Goal: Check status: Check status

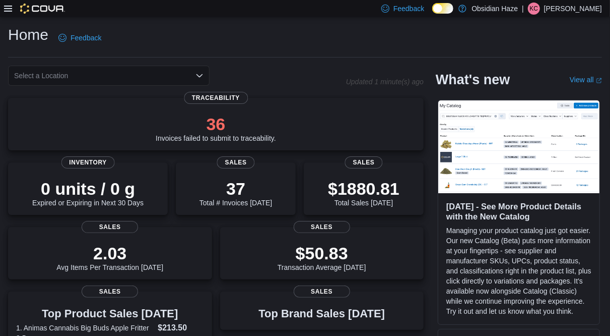
click at [11, 10] on icon at bounding box center [8, 9] width 8 height 8
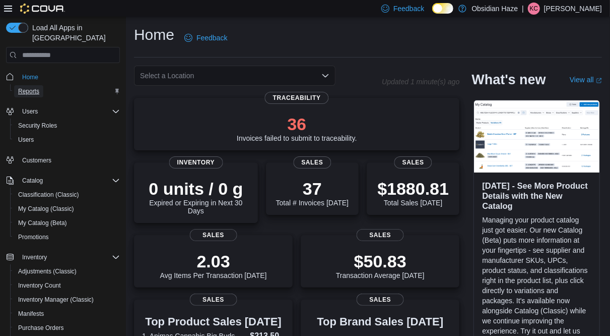
click at [38, 87] on span "Reports" at bounding box center [28, 91] width 21 height 8
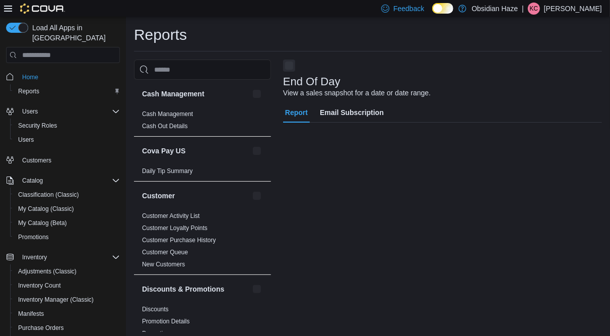
click at [9, 8] on icon at bounding box center [8, 9] width 8 height 6
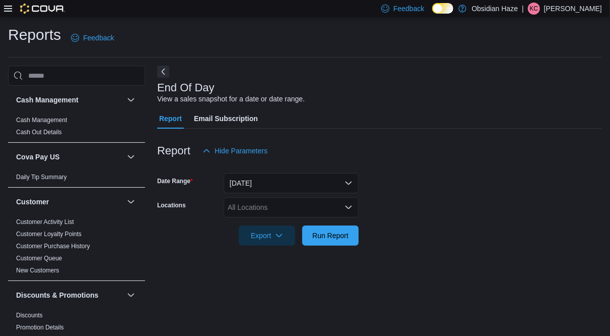
scroll to position [10, 0]
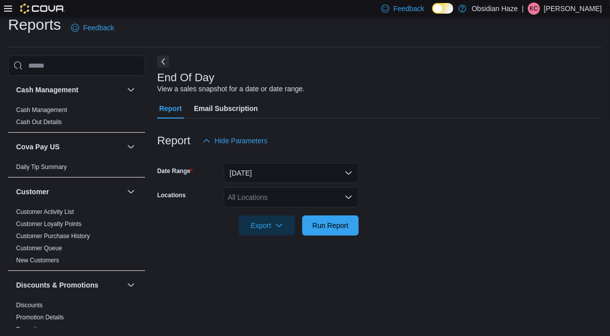
click at [9, 8] on icon at bounding box center [8, 9] width 8 height 6
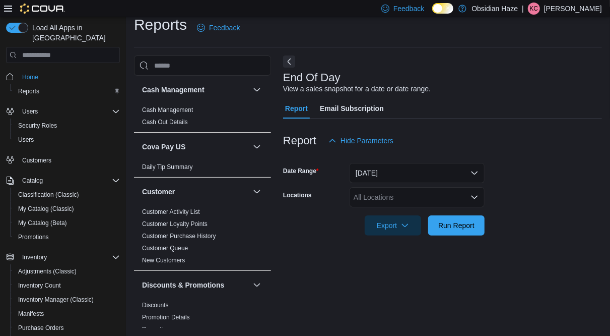
click at [9, 8] on icon at bounding box center [8, 9] width 8 height 6
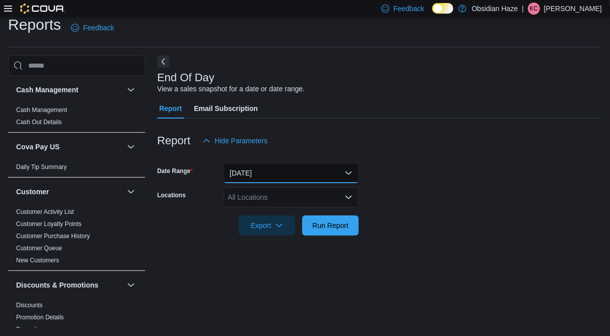
click at [346, 169] on button "[DATE]" at bounding box center [291, 173] width 135 height 20
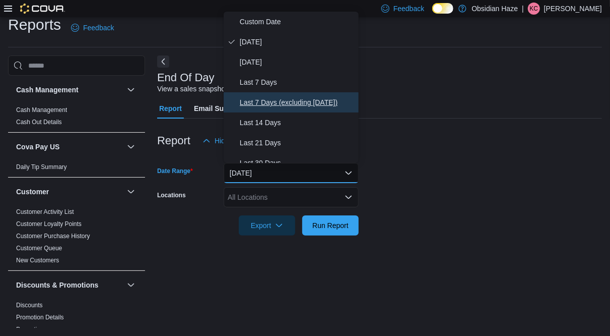
click at [299, 100] on span "Last 7 Days (excluding [DATE])" at bounding box center [297, 102] width 115 height 12
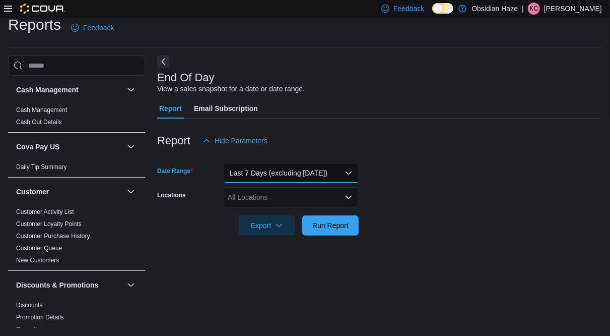
click at [347, 171] on button "Last 7 Days (excluding [DATE])" at bounding box center [291, 173] width 135 height 20
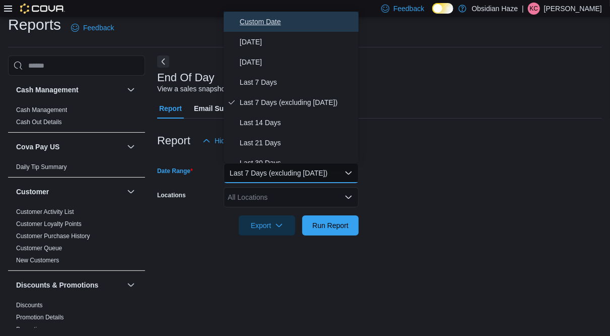
click at [278, 19] on span "Custom Date" at bounding box center [297, 22] width 115 height 12
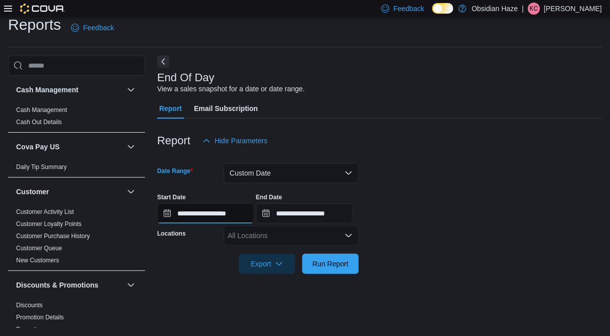
click at [168, 215] on input "**********" at bounding box center [205, 213] width 97 height 20
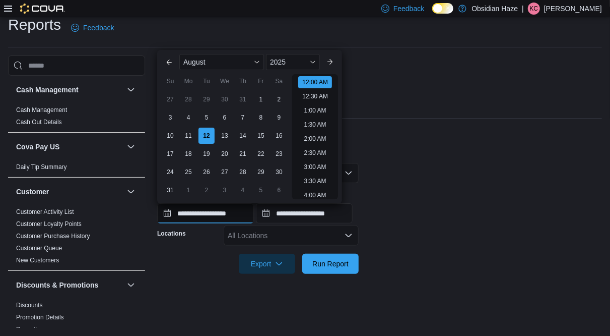
scroll to position [31, 0]
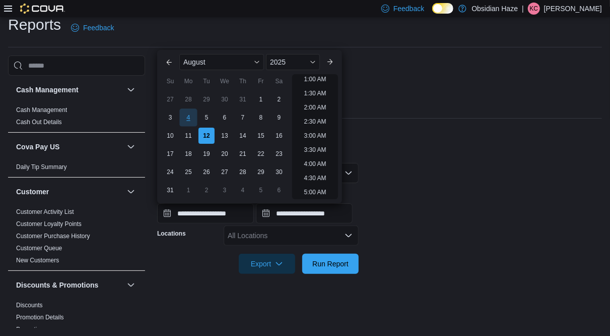
click at [192, 116] on div "4" at bounding box center [188, 118] width 18 height 18
type input "**********"
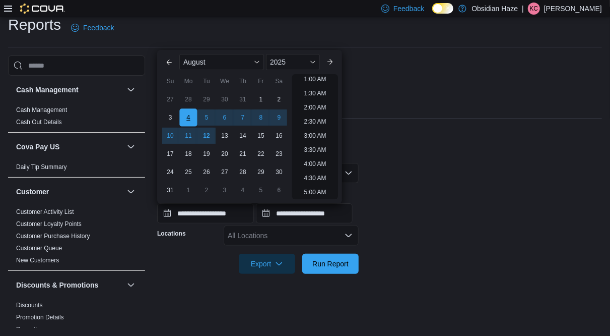
scroll to position [2, 0]
click at [280, 212] on input "**********" at bounding box center [304, 213] width 97 height 20
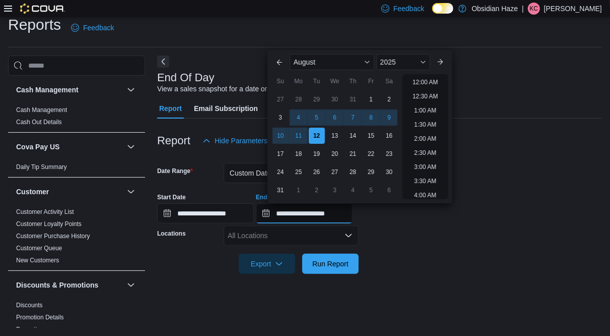
scroll to position [555, 0]
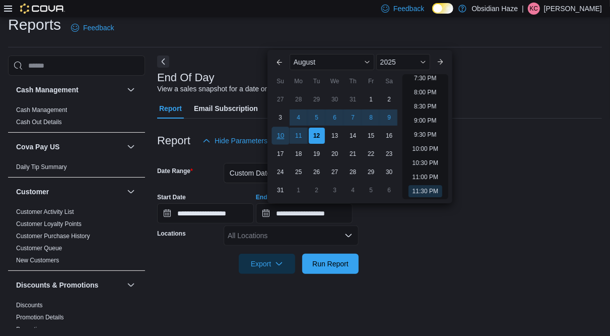
click at [280, 135] on div "10" at bounding box center [281, 136] width 18 height 18
type input "**********"
click at [347, 262] on span "Run Report" at bounding box center [331, 263] width 36 height 10
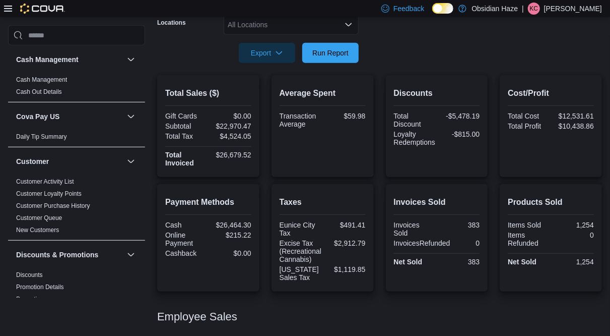
scroll to position [220, 0]
